Goal: Information Seeking & Learning: Learn about a topic

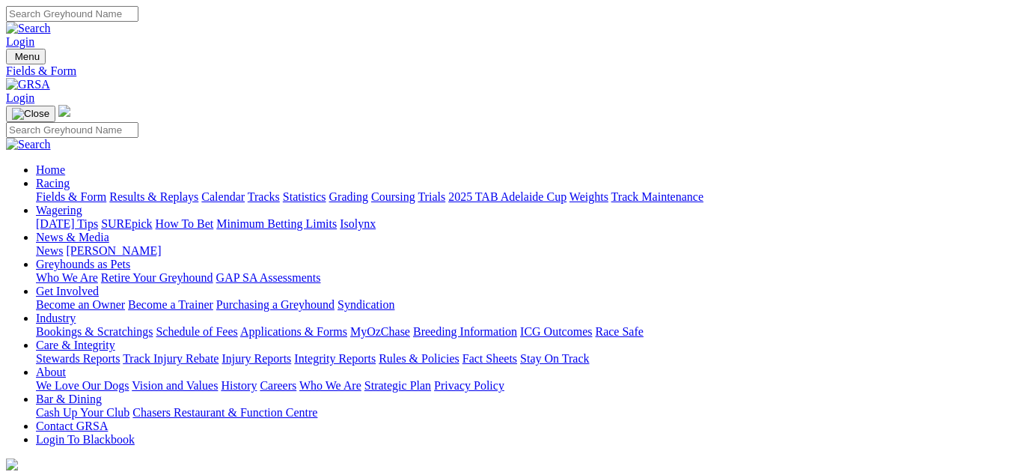
scroll to position [30, 0]
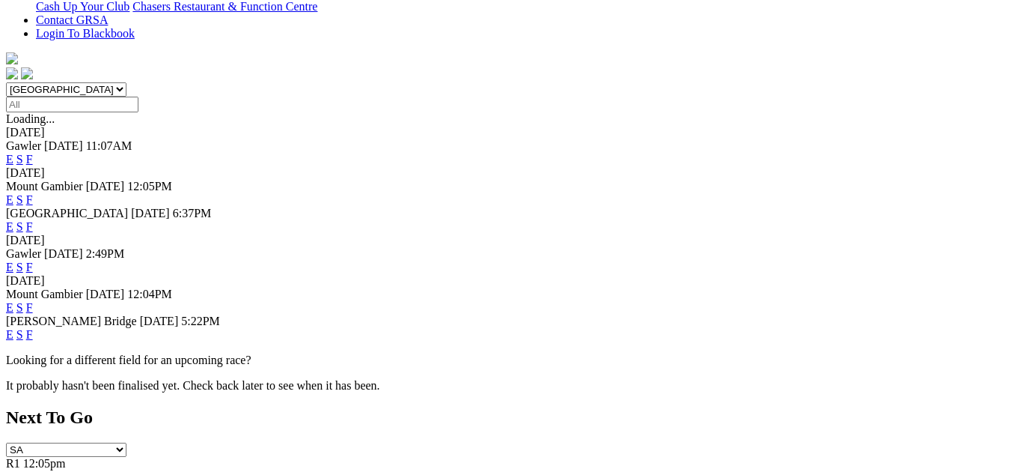
scroll to position [409, 0]
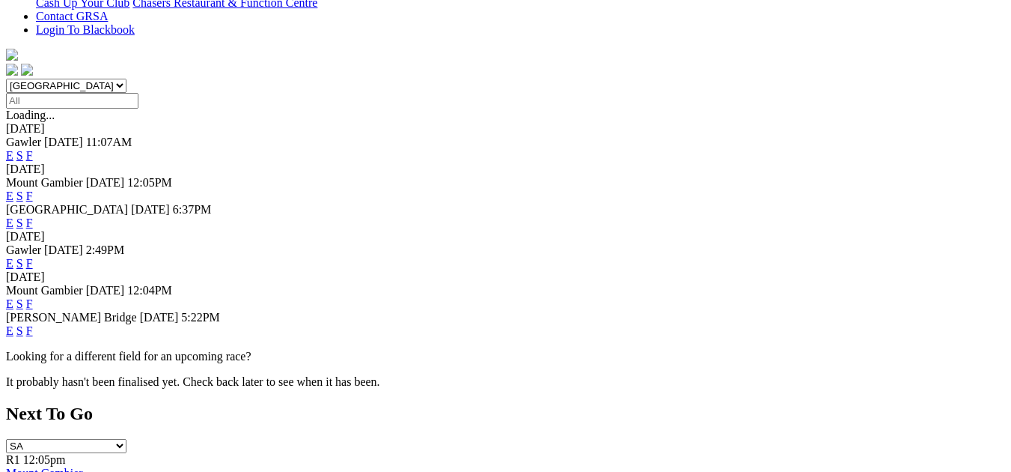
click at [33, 257] on link "F" at bounding box center [29, 263] width 7 height 13
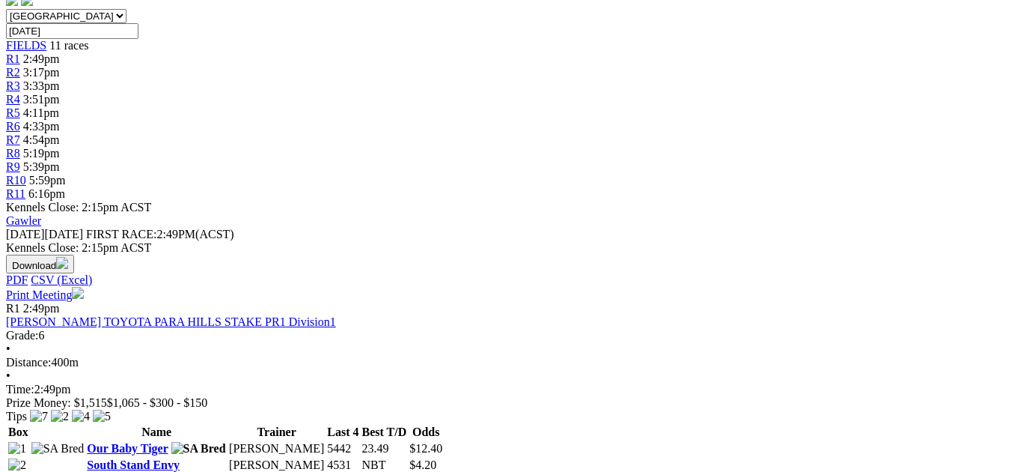
scroll to position [519, 0]
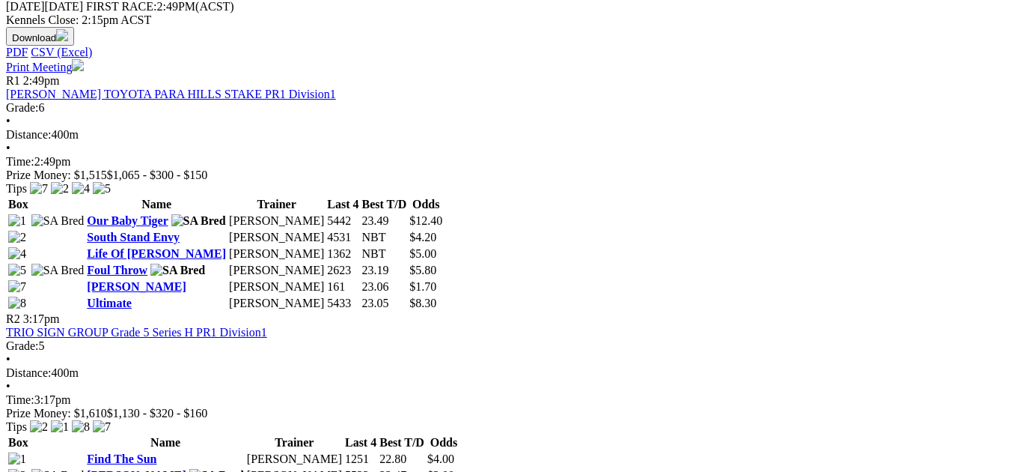
scroll to position [769, 186]
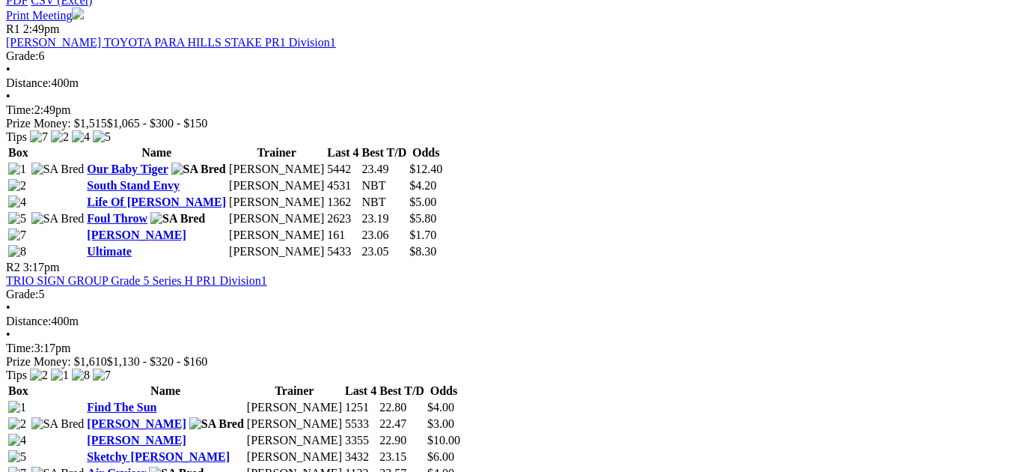
drag, startPoint x: 1010, startPoint y: 460, endPoint x: 1017, endPoint y: 465, distance: 8.1
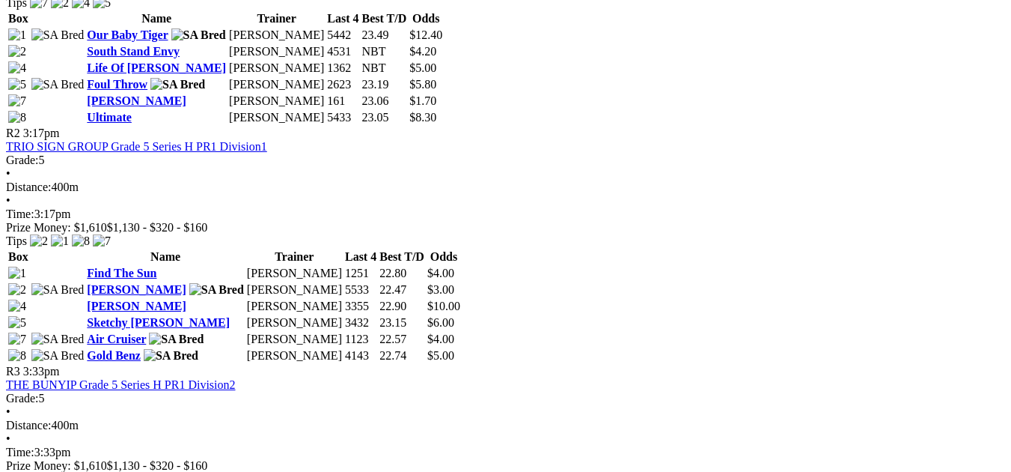
scroll to position [899, 186]
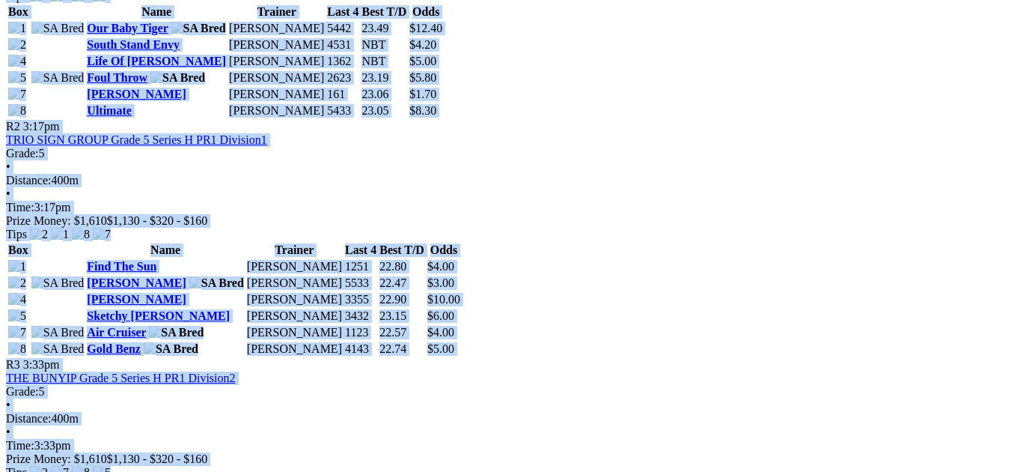
drag, startPoint x: 807, startPoint y: 282, endPoint x: 861, endPoint y: 333, distance: 74.1
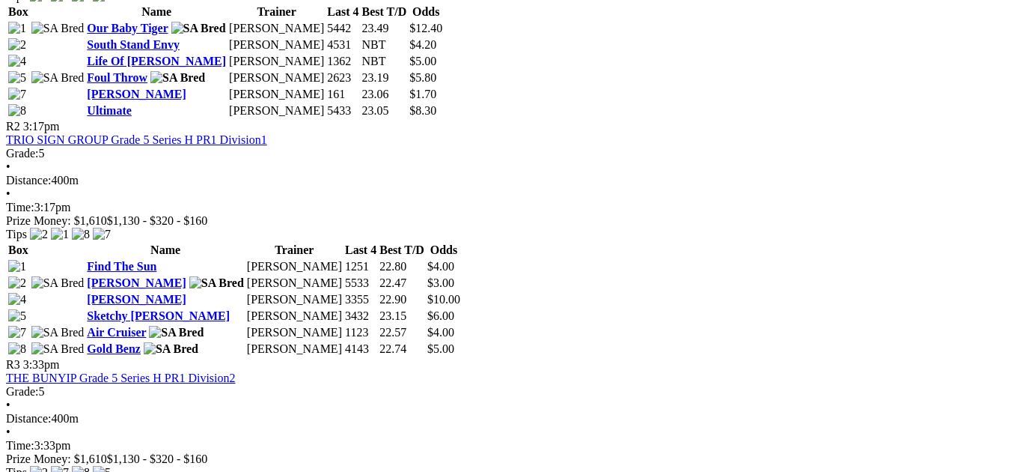
drag, startPoint x: 910, startPoint y: 331, endPoint x: 947, endPoint y: 340, distance: 37.8
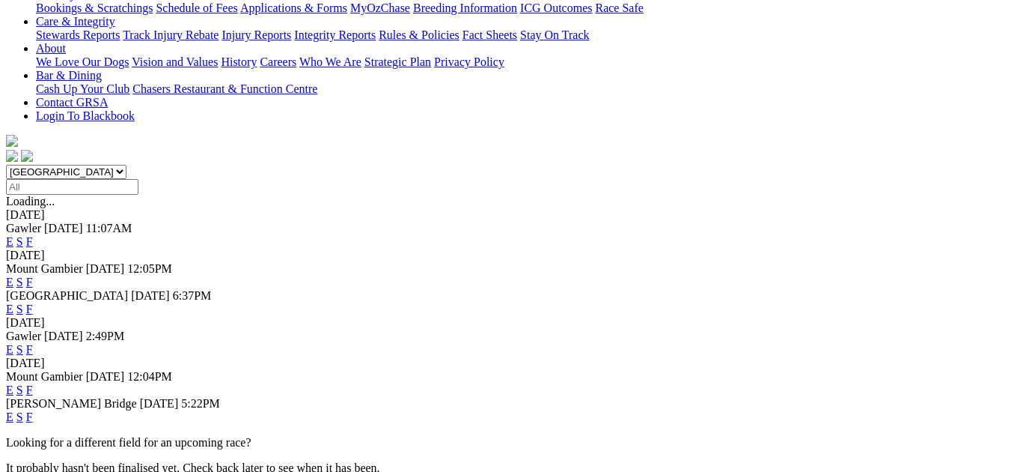
scroll to position [329, 0]
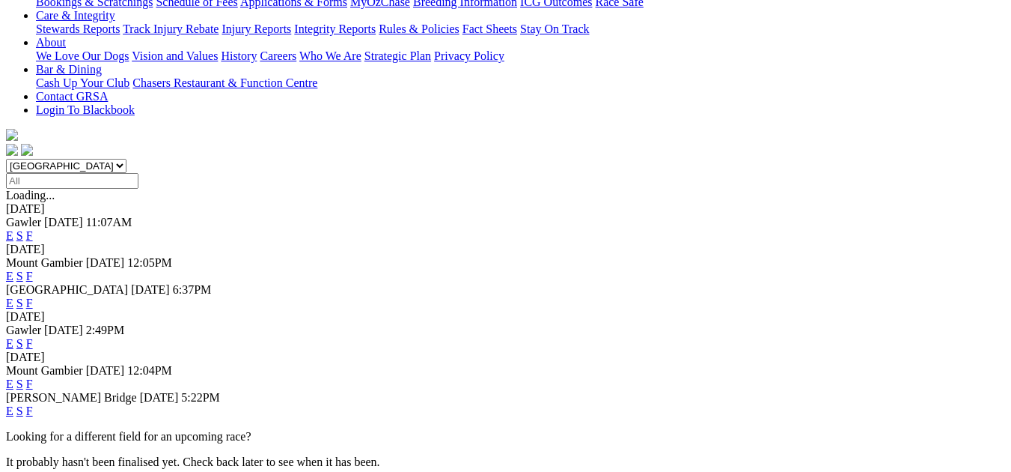
click at [33, 337] on link "F" at bounding box center [29, 343] width 7 height 13
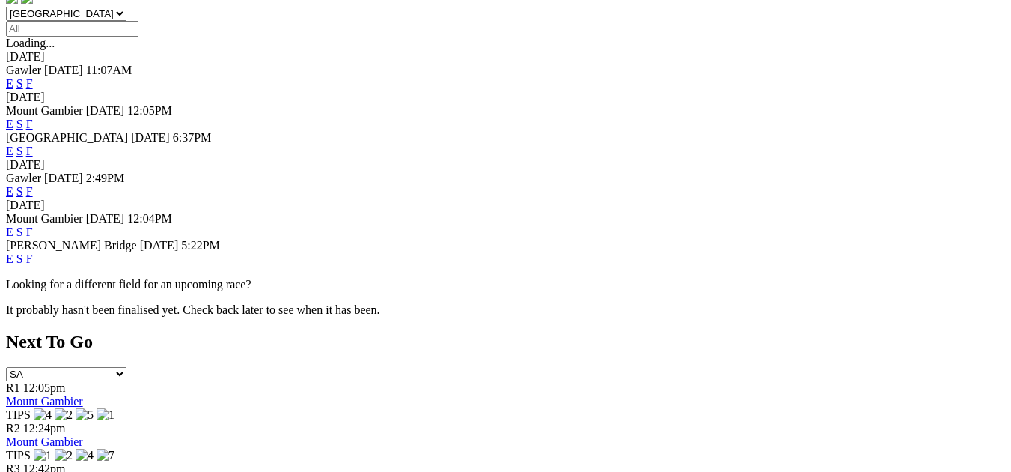
scroll to position [479, 0]
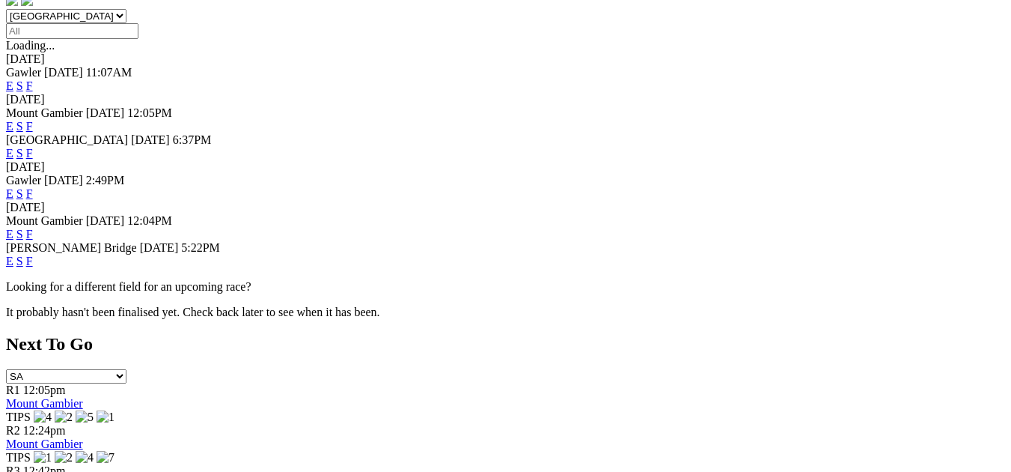
click at [33, 254] on link "F" at bounding box center [29, 260] width 7 height 13
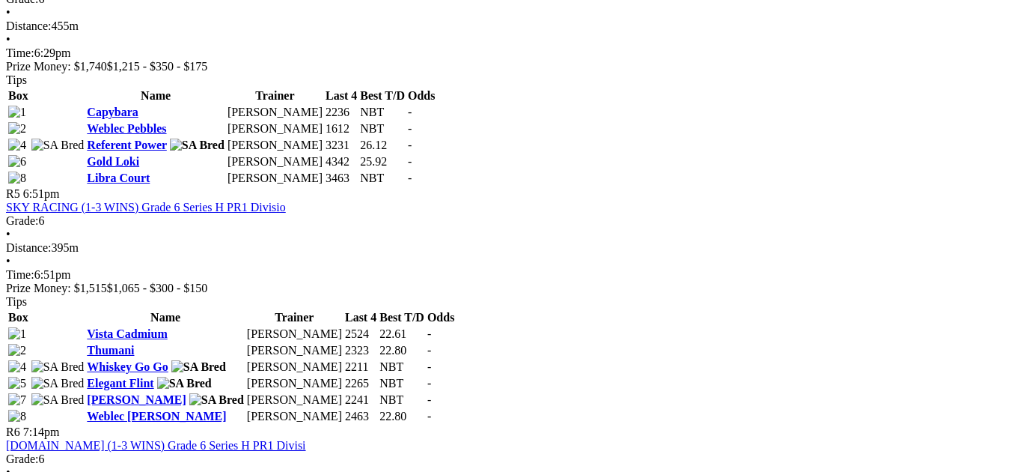
scroll to position [1549, 0]
